Goal: Task Accomplishment & Management: Manage account settings

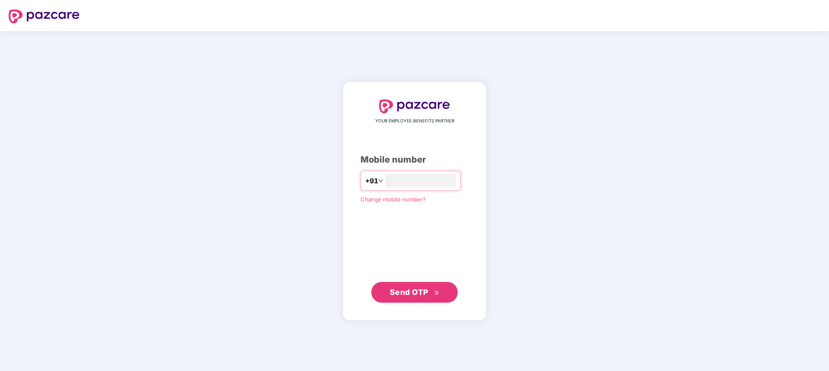
type input "**********"
click at [432, 287] on span "Send OTP" at bounding box center [415, 292] width 50 height 12
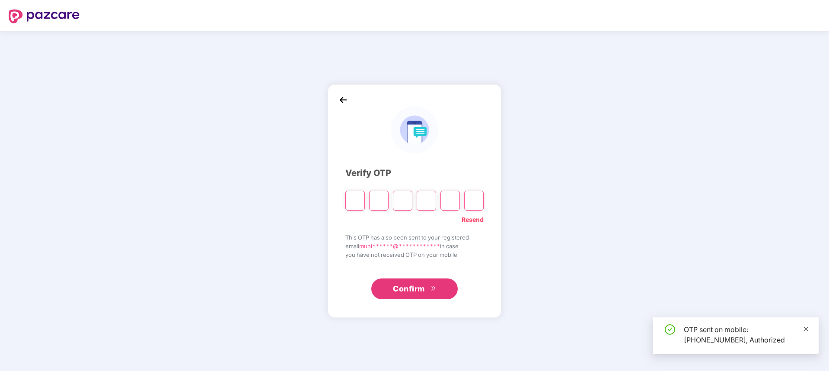
click at [809, 327] on icon "close" at bounding box center [807, 329] width 6 height 6
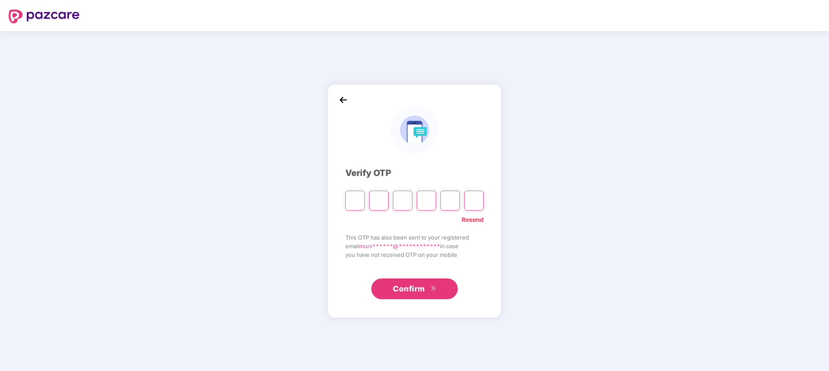
click at [355, 199] on input "Please enter verification code. Digit 1" at bounding box center [355, 201] width 19 height 20
paste input "*"
type input "*"
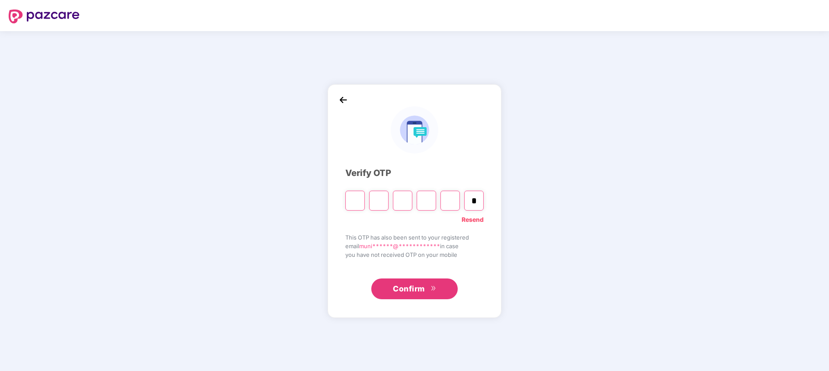
type input "*"
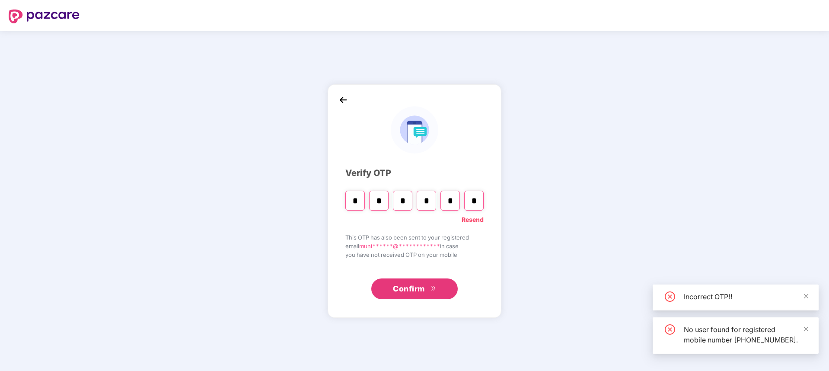
click at [399, 283] on span "Confirm" at bounding box center [409, 289] width 32 height 12
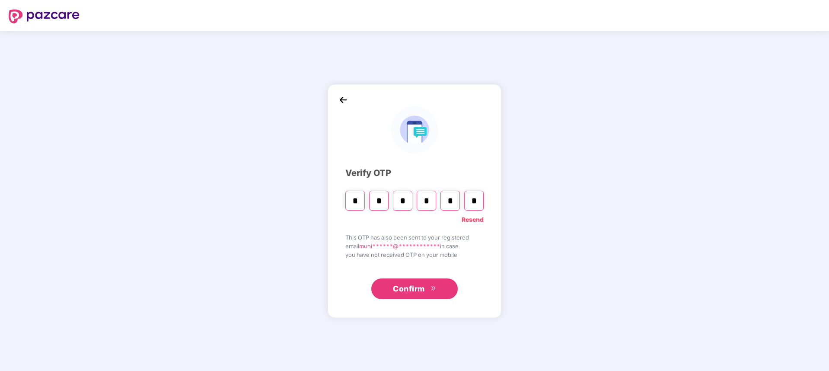
click at [429, 288] on button "Confirm" at bounding box center [414, 289] width 86 height 21
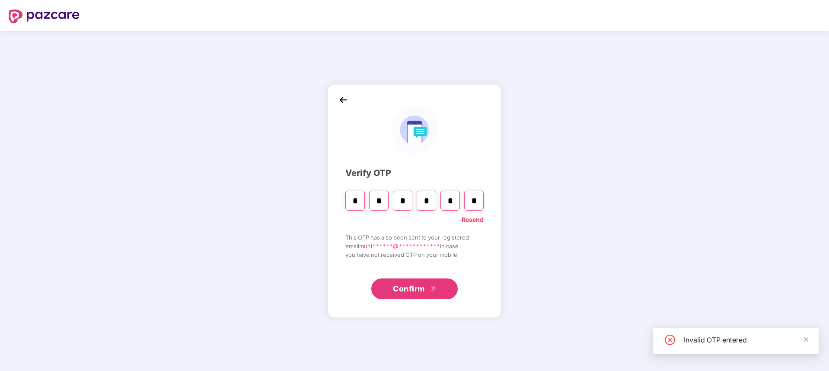
click at [475, 217] on link "Resend" at bounding box center [473, 220] width 22 height 10
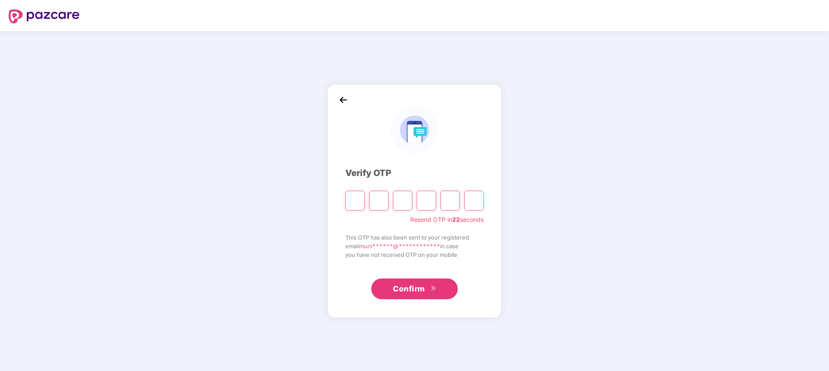
click at [360, 202] on input "Please enter verification code. Digit 1" at bounding box center [355, 201] width 19 height 20
paste input "*"
type input "*"
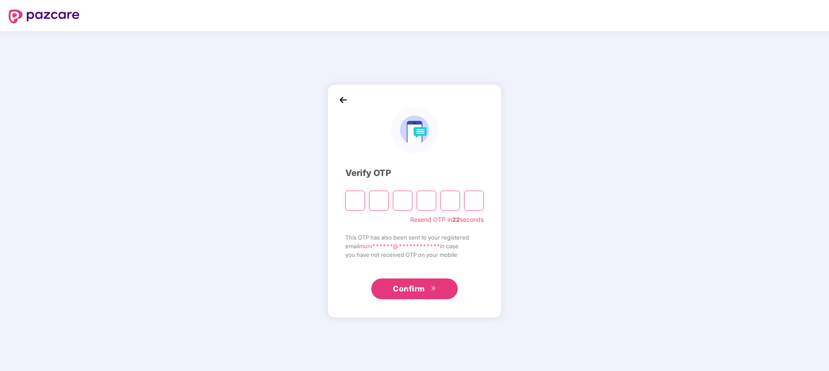
type input "*"
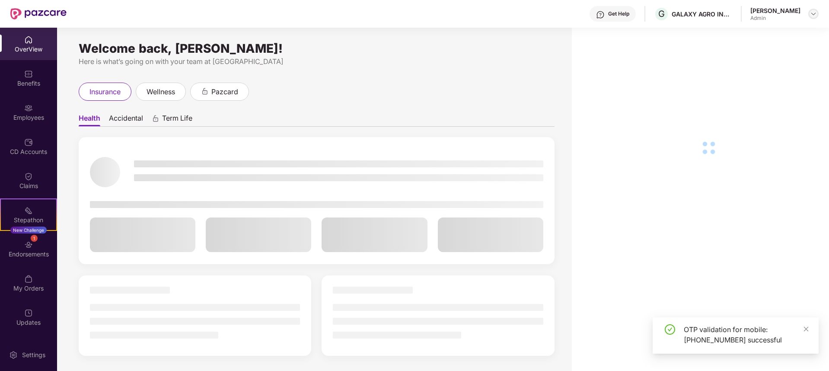
click at [813, 13] on img at bounding box center [813, 13] width 7 height 7
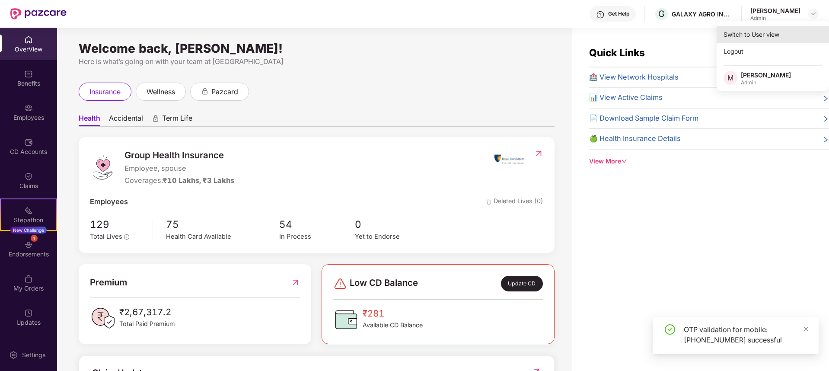
click at [787, 29] on div "Switch to User view" at bounding box center [773, 34] width 112 height 17
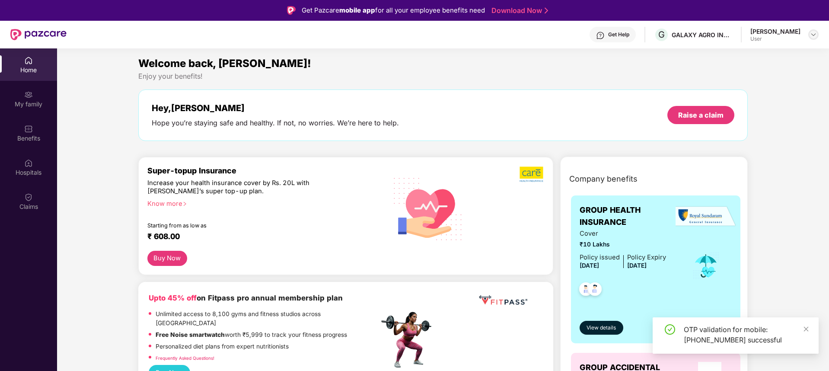
click at [813, 35] on img at bounding box center [813, 34] width 7 height 7
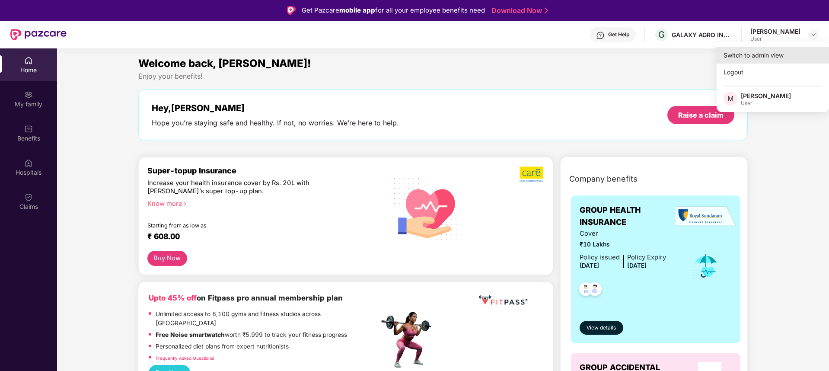
scroll to position [1, 0]
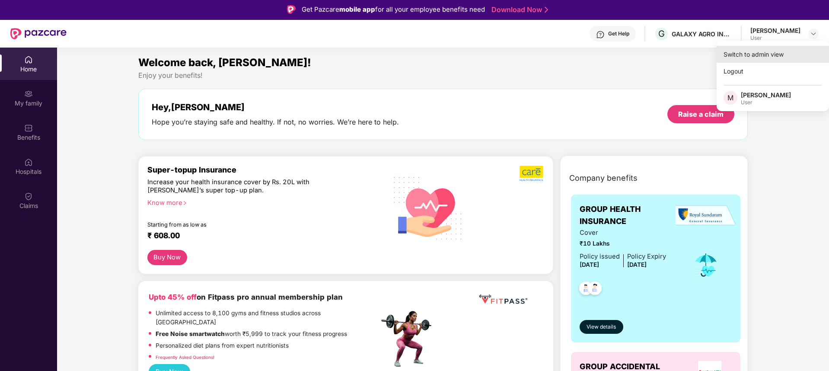
click at [769, 58] on div "Switch to admin view" at bounding box center [773, 54] width 112 height 17
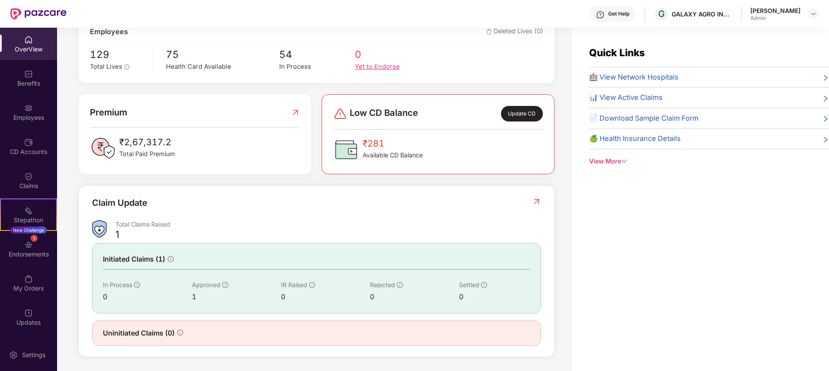
scroll to position [0, 0]
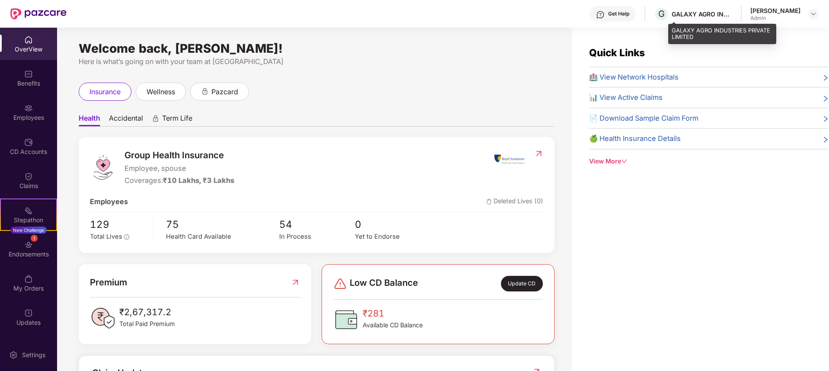
click at [723, 12] on div "GALAXY AGRO INDUSTRIES PRIVATE LIMITED" at bounding box center [702, 14] width 61 height 8
click at [814, 16] on img at bounding box center [813, 13] width 7 height 7
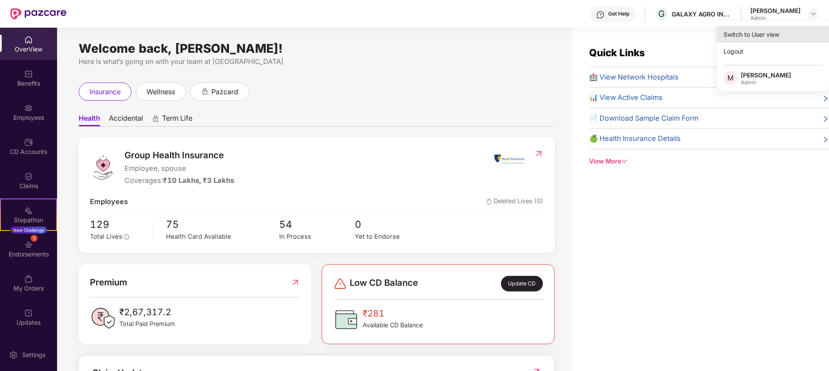
click at [775, 39] on div "Switch to User view" at bounding box center [773, 34] width 112 height 17
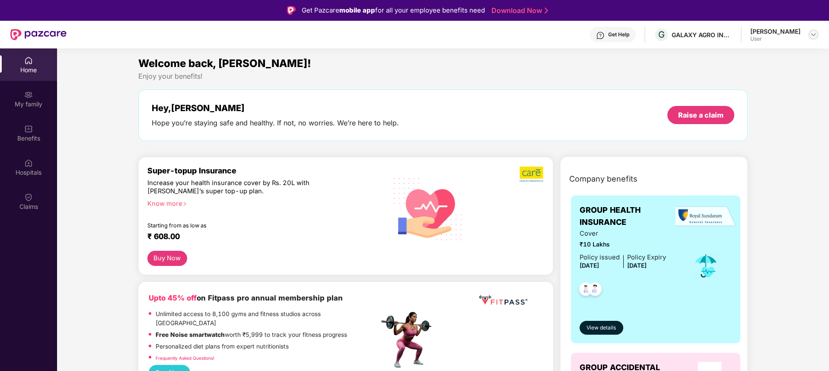
click at [816, 37] on img at bounding box center [813, 34] width 7 height 7
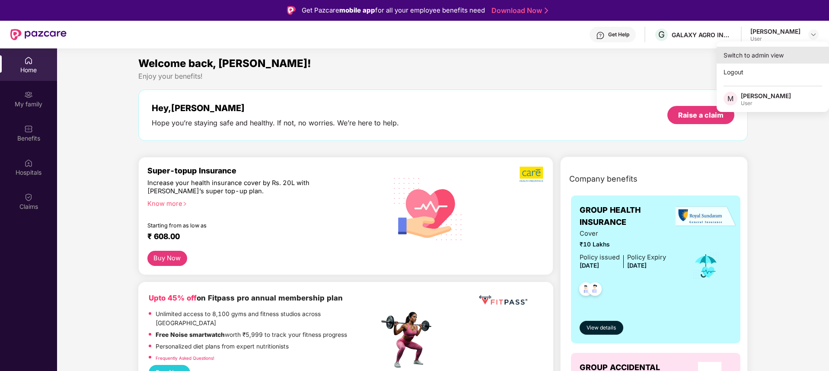
click at [782, 59] on div "Switch to admin view" at bounding box center [773, 55] width 112 height 17
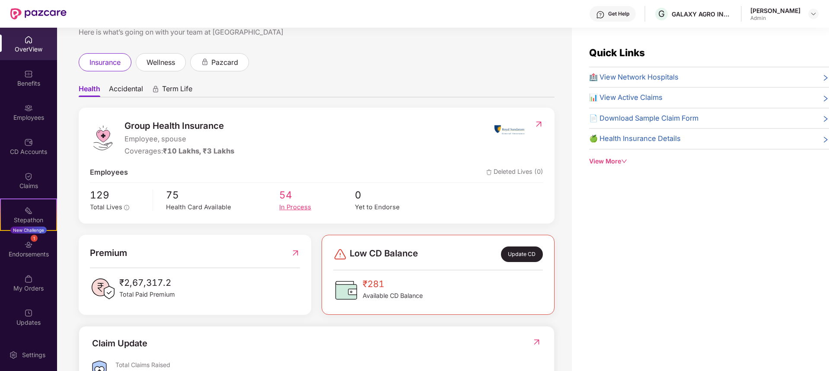
scroll to position [34, 0]
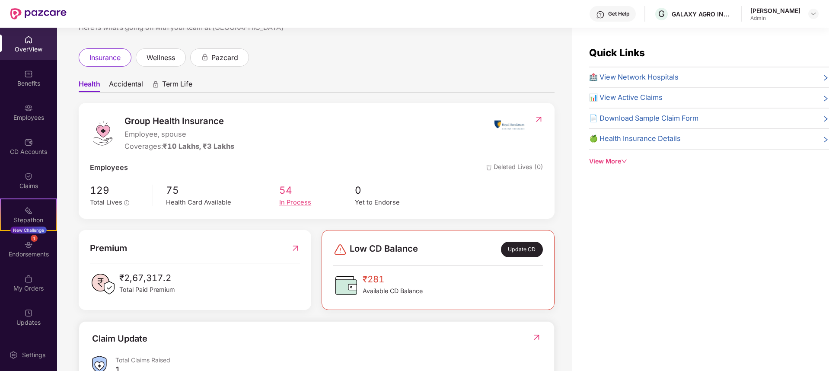
click at [283, 197] on span "54" at bounding box center [317, 191] width 76 height 16
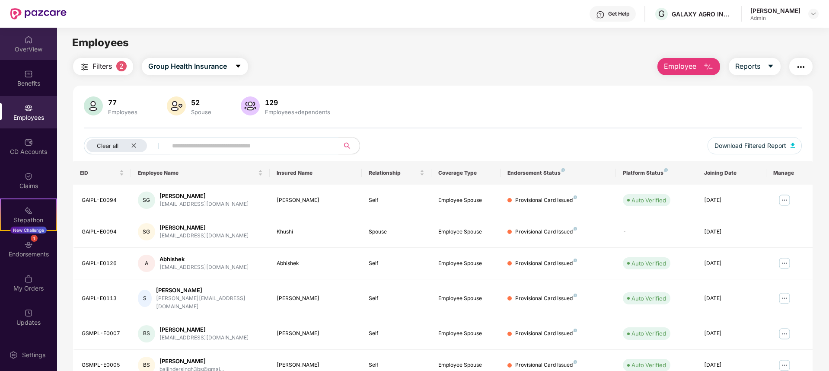
click at [49, 43] on div "OverView" at bounding box center [28, 44] width 57 height 32
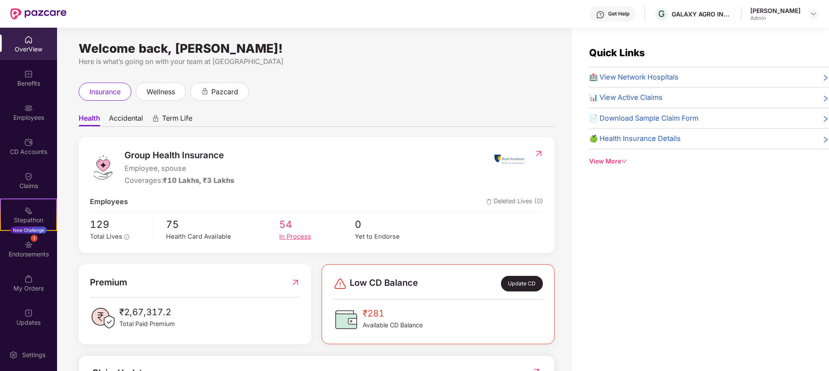
click at [282, 223] on span "54" at bounding box center [317, 225] width 76 height 16
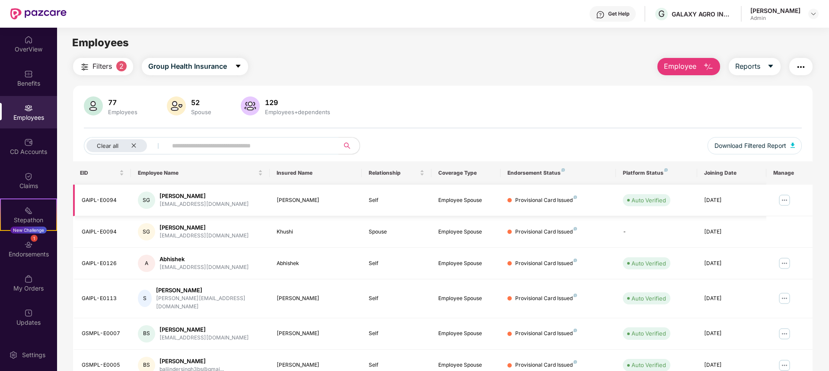
click at [784, 196] on img at bounding box center [785, 200] width 14 height 14
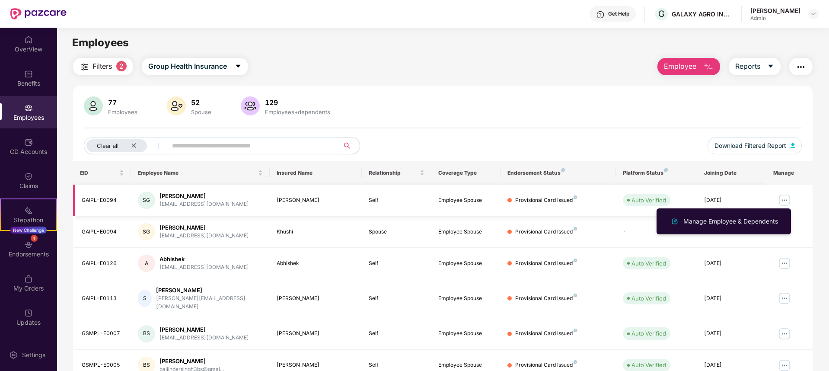
drag, startPoint x: 539, startPoint y: 208, endPoint x: 398, endPoint y: 202, distance: 141.1
click at [538, 208] on td "Provisional Card Issued" at bounding box center [558, 201] width 115 height 32
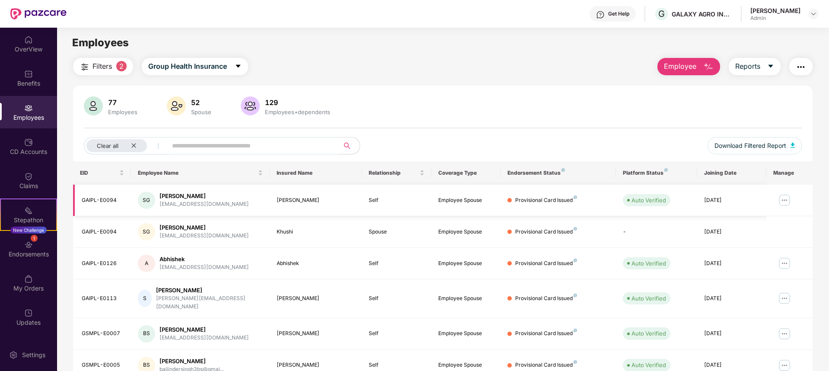
click at [186, 196] on div "Saurabh Gautam" at bounding box center [205, 196] width 90 height 8
click at [30, 44] on div "OverView" at bounding box center [28, 44] width 57 height 32
